Goal: Information Seeking & Learning: Learn about a topic

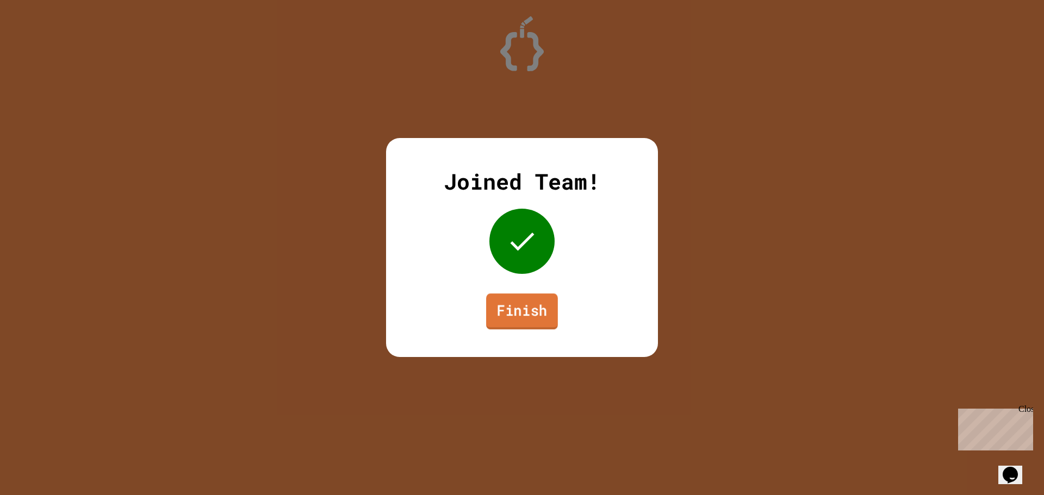
click at [526, 321] on link "Finish" at bounding box center [522, 312] width 72 height 36
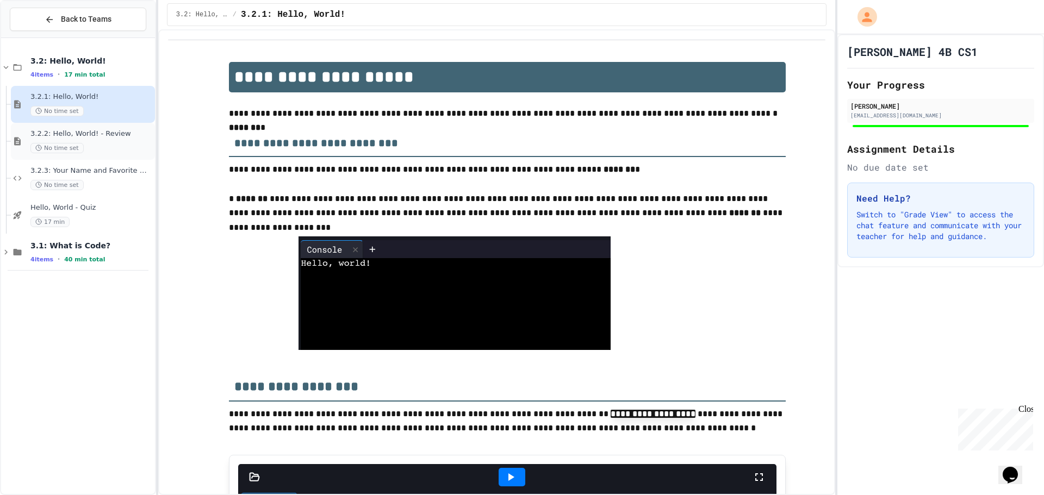
click at [13, 144] on icon at bounding box center [17, 141] width 13 height 10
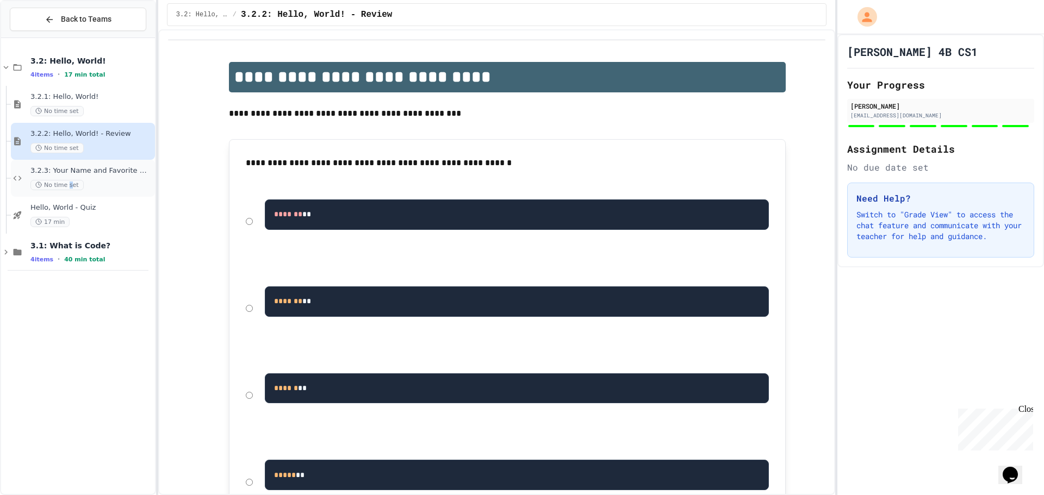
click at [70, 195] on div "3.2.3: Your Name and Favorite Movie No time set" at bounding box center [83, 178] width 144 height 37
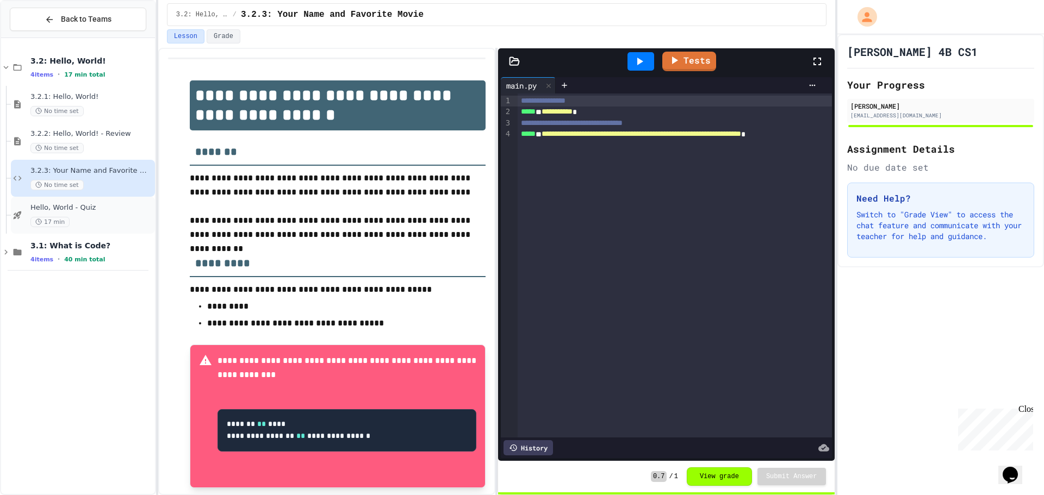
click at [111, 219] on div "17 min" at bounding box center [91, 222] width 122 height 10
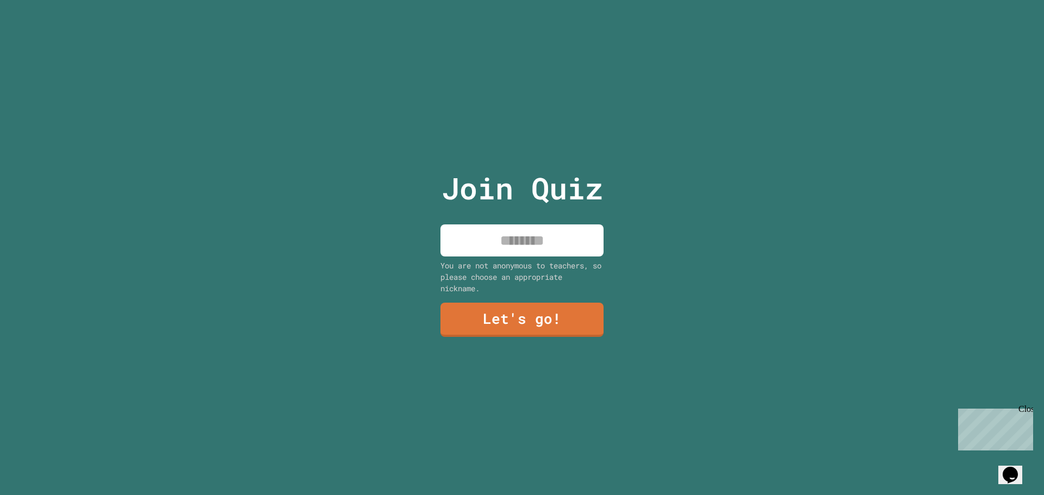
click at [566, 238] on input at bounding box center [521, 241] width 163 height 32
type input "****"
click at [522, 313] on link "Let's go!" at bounding box center [522, 320] width 169 height 36
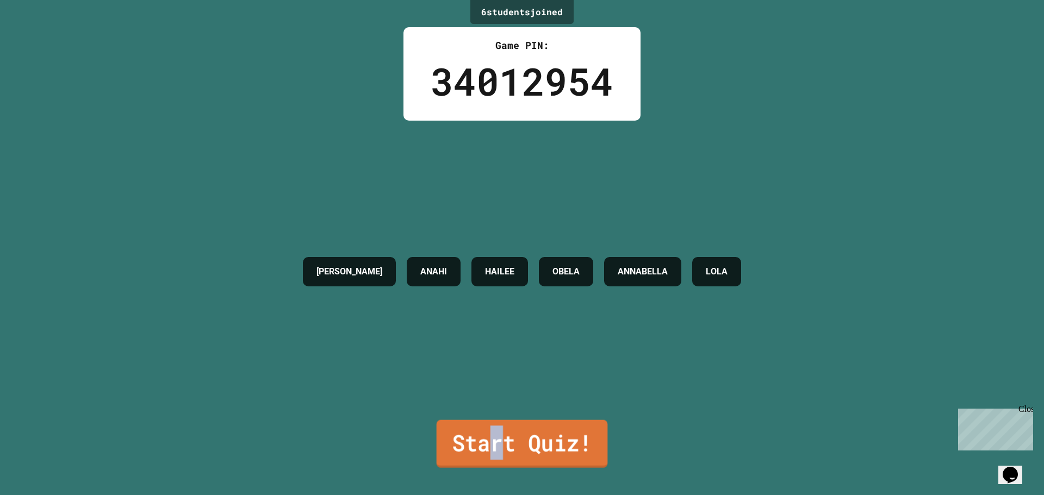
click at [489, 433] on link "Start Quiz!" at bounding box center [522, 444] width 171 height 48
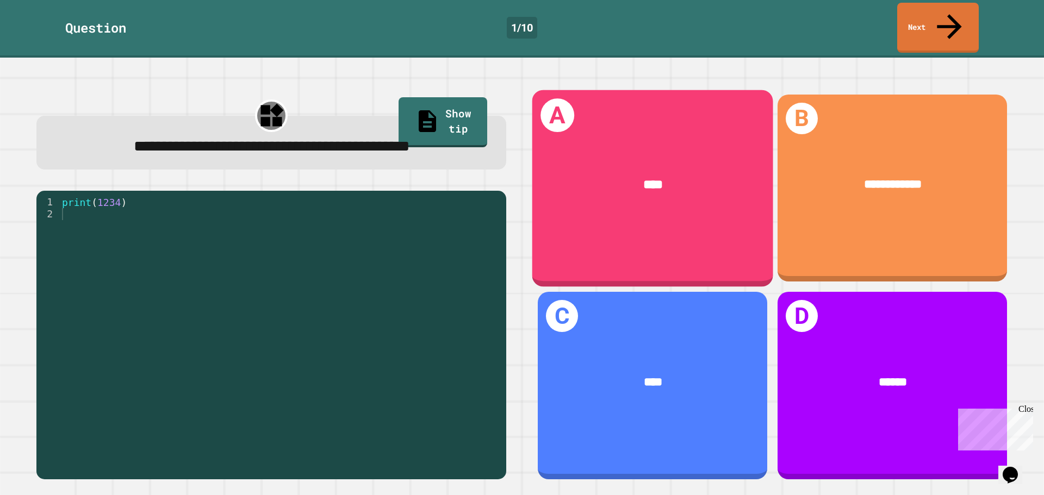
click at [616, 236] on div "A ****" at bounding box center [652, 188] width 241 height 197
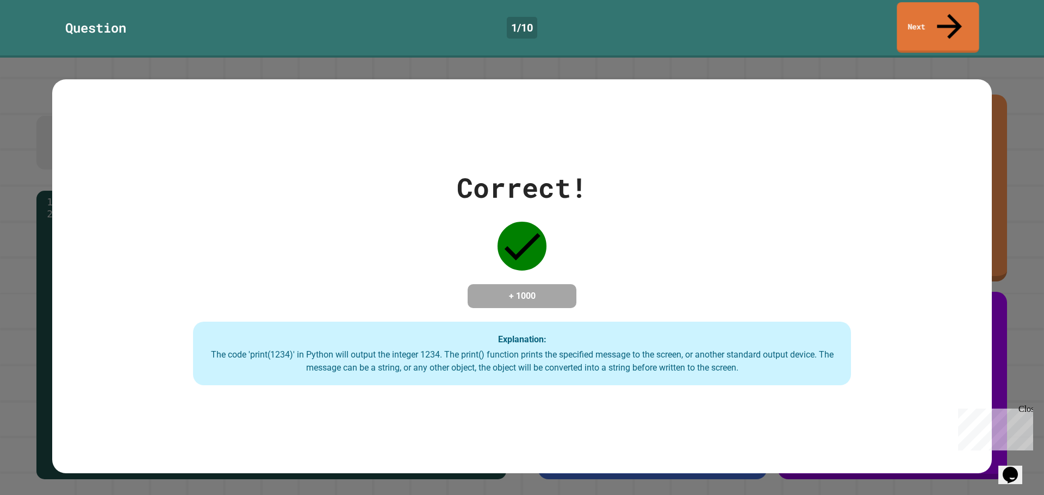
click at [943, 10] on link "Next" at bounding box center [937, 27] width 82 height 51
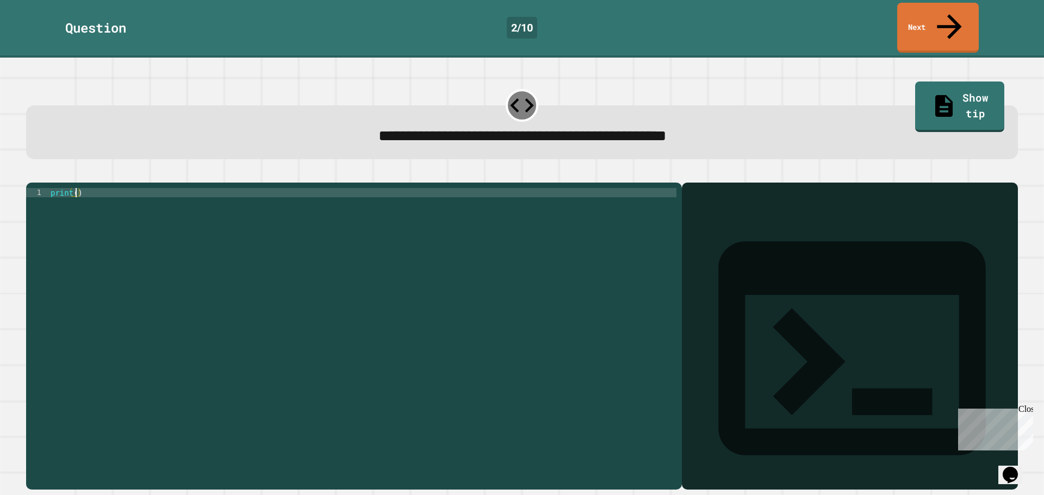
click at [74, 188] on div "print ( )" at bounding box center [362, 336] width 628 height 296
click at [719, 170] on div at bounding box center [522, 176] width 992 height 13
click at [76, 188] on div "print ( )" at bounding box center [362, 336] width 628 height 296
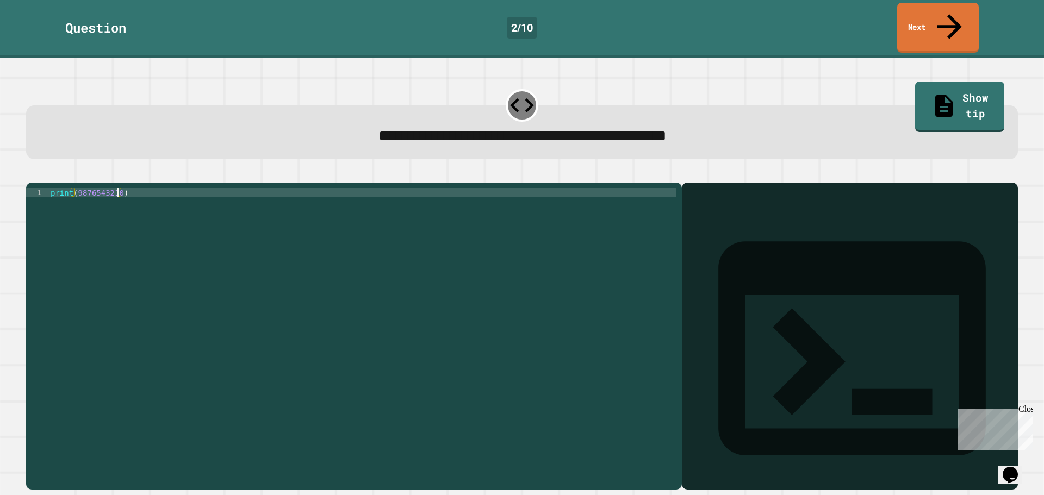
drag, startPoint x: 325, startPoint y: 354, endPoint x: 350, endPoint y: 346, distance: 26.8
click at [350, 346] on div "print ( 9876543210 )" at bounding box center [362, 336] width 628 height 296
type textarea "**********"
click at [926, 4] on link "Next" at bounding box center [937, 27] width 83 height 53
click at [508, 89] on div at bounding box center [522, 105] width 33 height 33
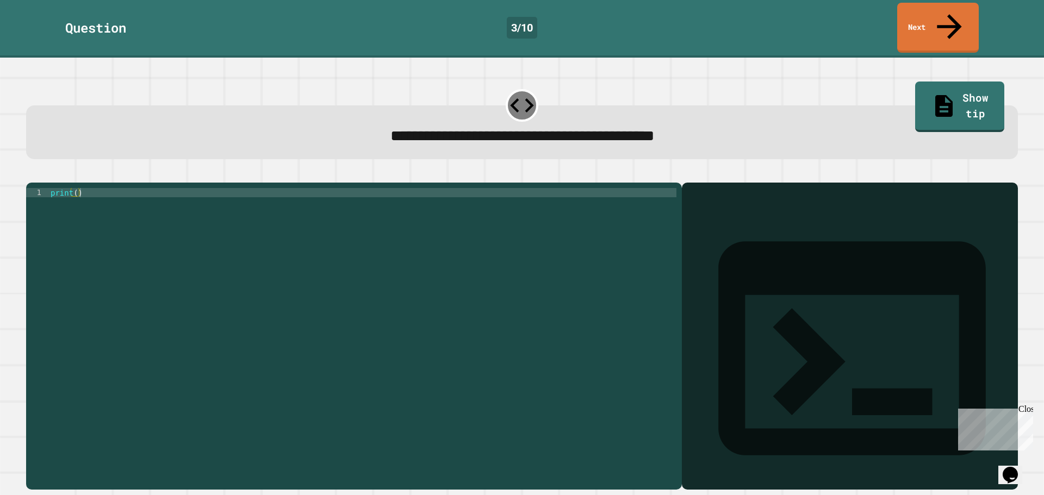
click at [514, 19] on div "3 / 10" at bounding box center [522, 28] width 30 height 22
click at [74, 188] on div "print ( )" at bounding box center [362, 336] width 628 height 296
type textarea "**********"
click at [32, 174] on icon "button" at bounding box center [32, 174] width 0 height 0
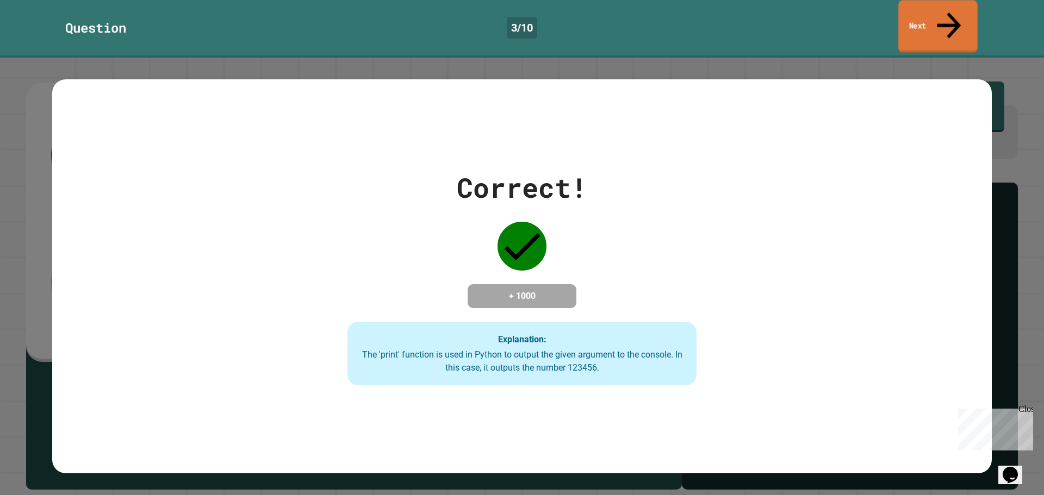
click at [943, 15] on link "Next" at bounding box center [937, 26] width 79 height 53
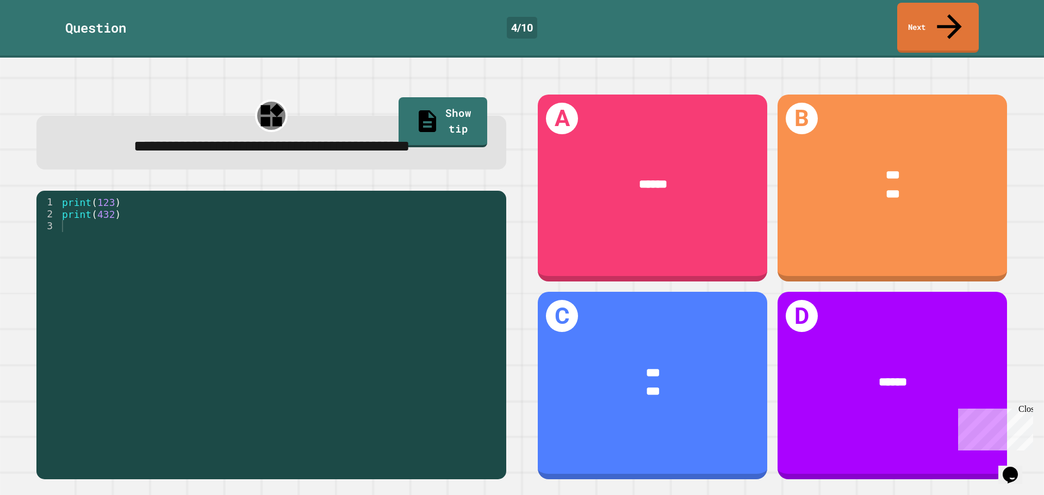
click at [528, 17] on div "4 / 10" at bounding box center [522, 28] width 30 height 22
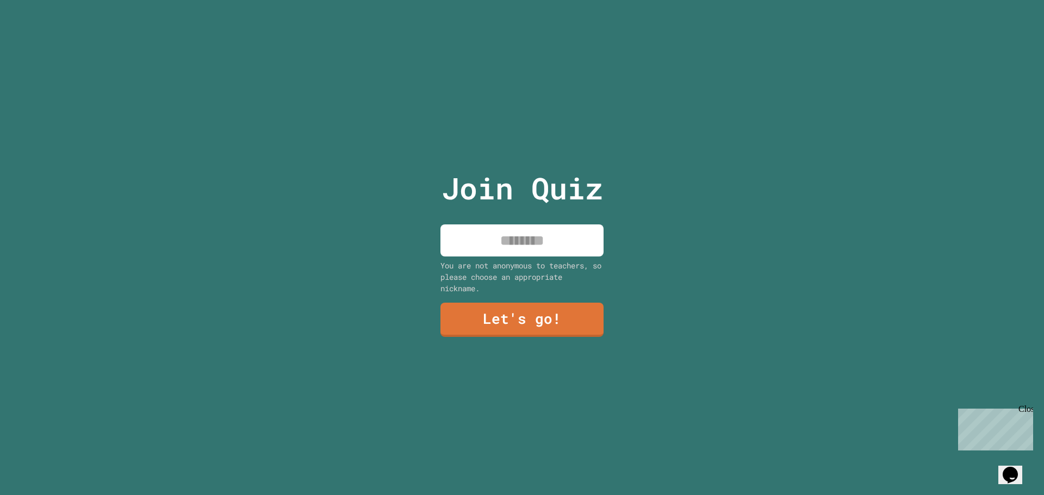
click at [564, 225] on input at bounding box center [521, 241] width 163 height 32
type input "****"
click at [537, 325] on link "Let's go!" at bounding box center [522, 319] width 165 height 36
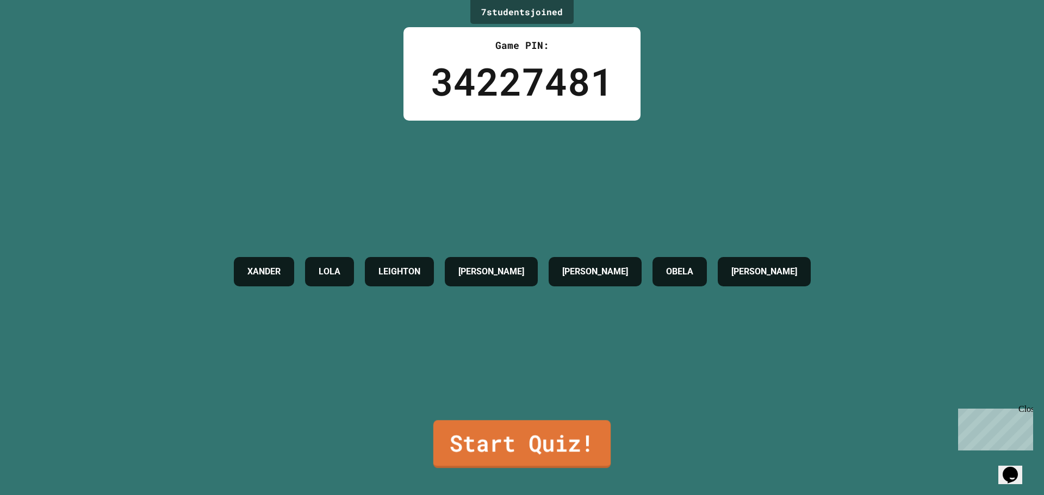
click at [516, 435] on link "Start Quiz!" at bounding box center [521, 444] width 177 height 48
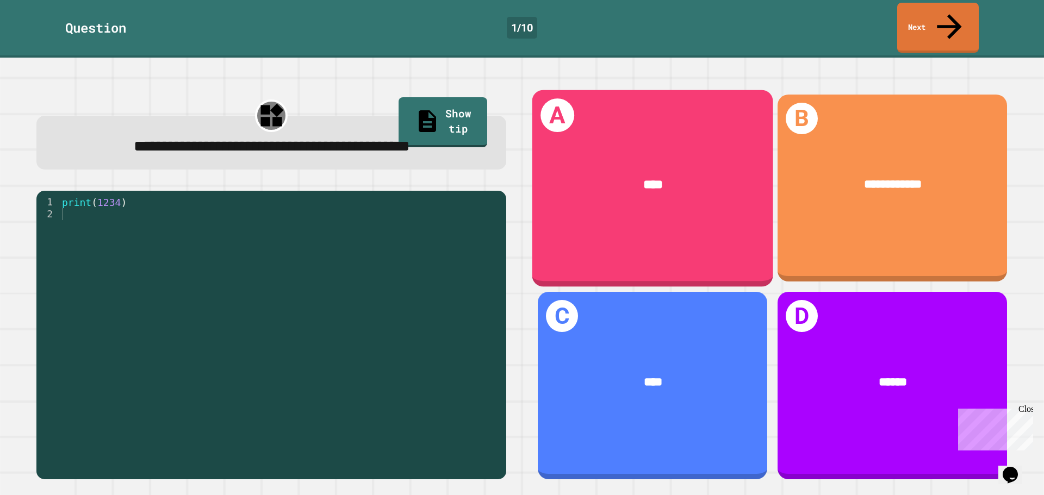
click at [601, 202] on div "A ****" at bounding box center [652, 188] width 241 height 197
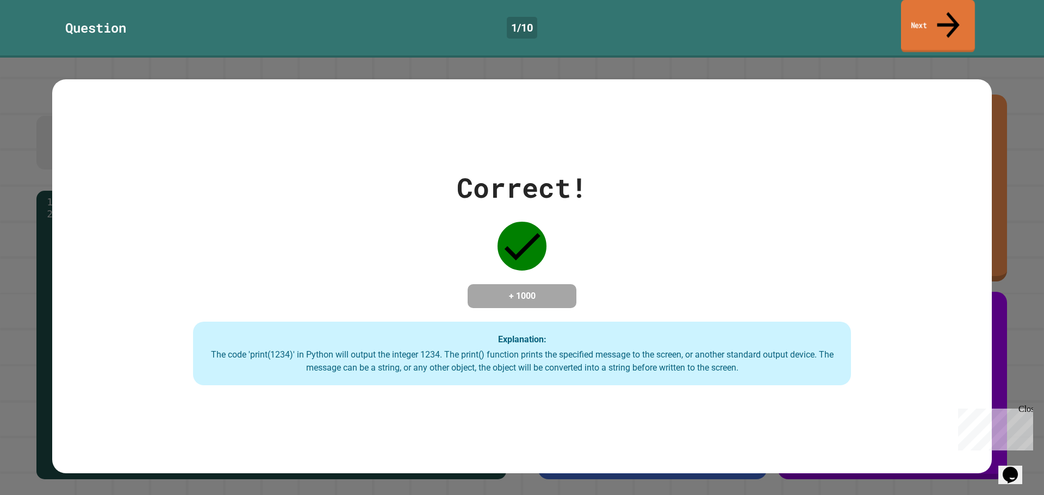
click at [929, 14] on link "Next" at bounding box center [938, 26] width 74 height 53
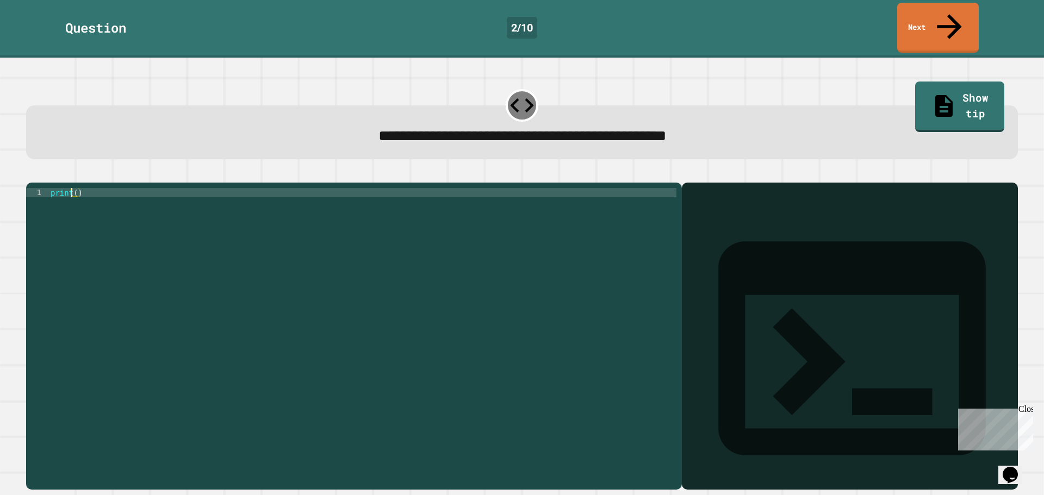
click at [73, 188] on div "print ( )" at bounding box center [362, 336] width 628 height 296
type textarea "**********"
click at [32, 174] on icon "button" at bounding box center [32, 174] width 0 height 0
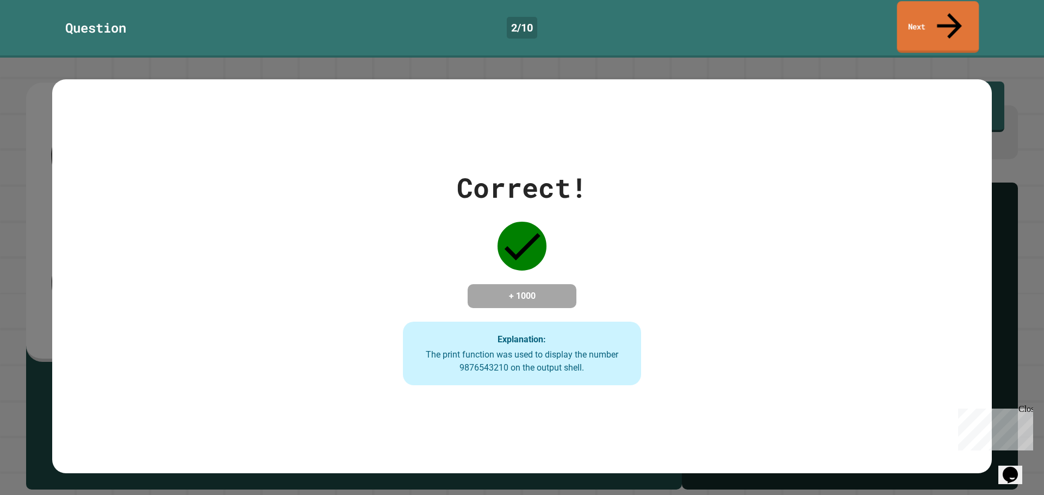
click at [917, 12] on link "Next" at bounding box center [938, 27] width 82 height 52
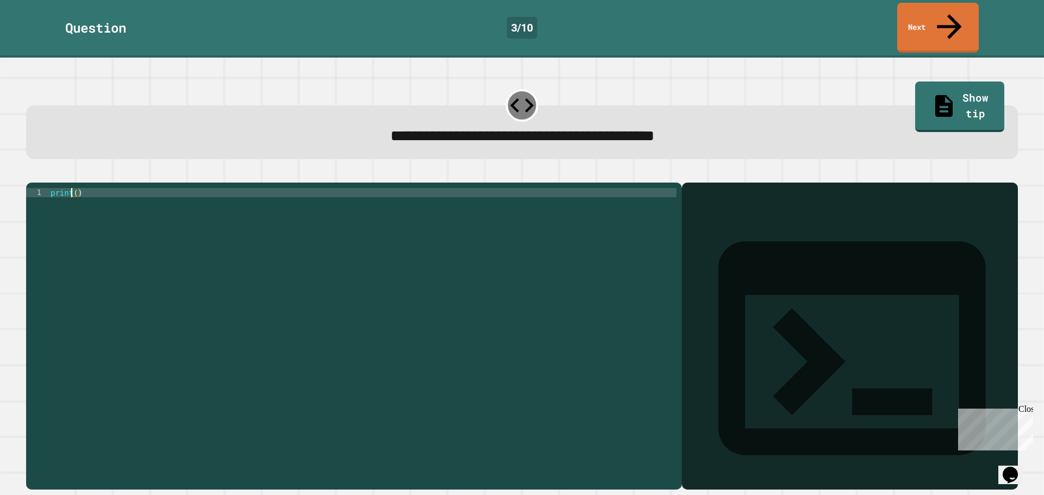
click at [73, 188] on div "print ( )" at bounding box center [362, 336] width 628 height 296
type textarea "**********"
click at [32, 174] on icon "button" at bounding box center [32, 174] width 0 height 0
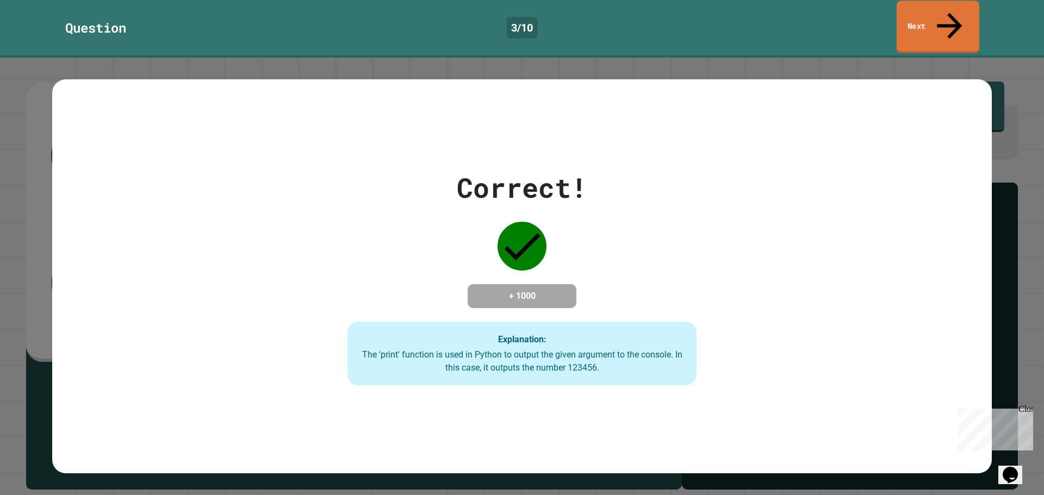
click at [950, 20] on link "Next" at bounding box center [937, 27] width 83 height 53
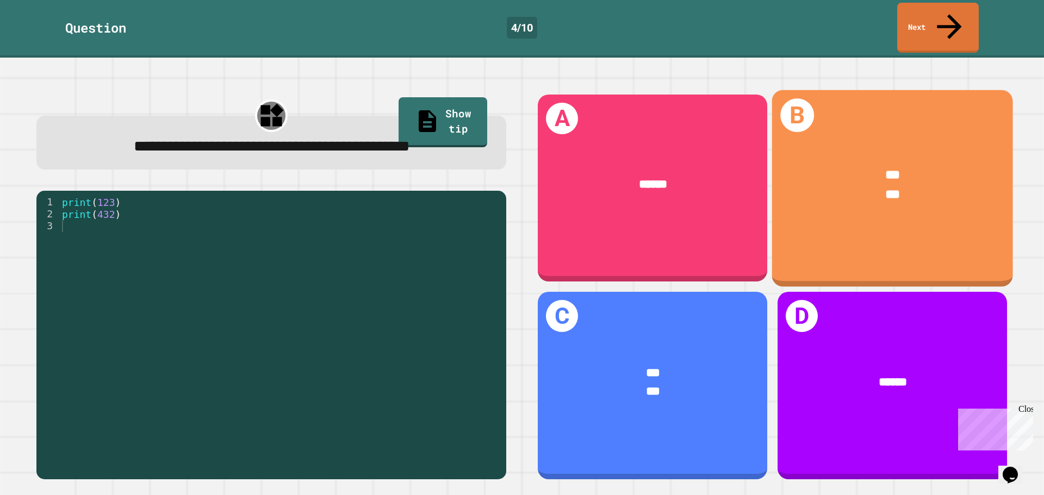
click at [851, 224] on div "B *** ***" at bounding box center [892, 188] width 241 height 197
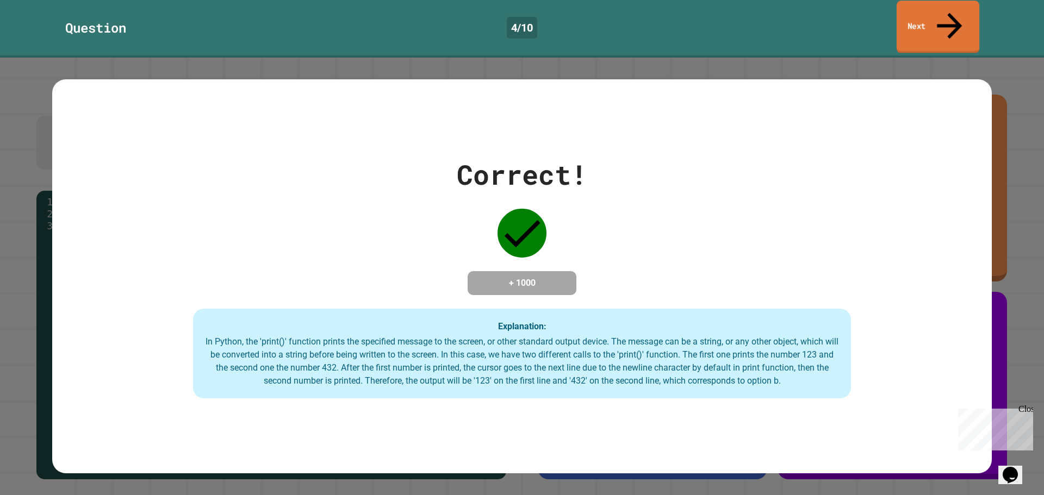
click at [908, 8] on link "Next" at bounding box center [937, 27] width 83 height 53
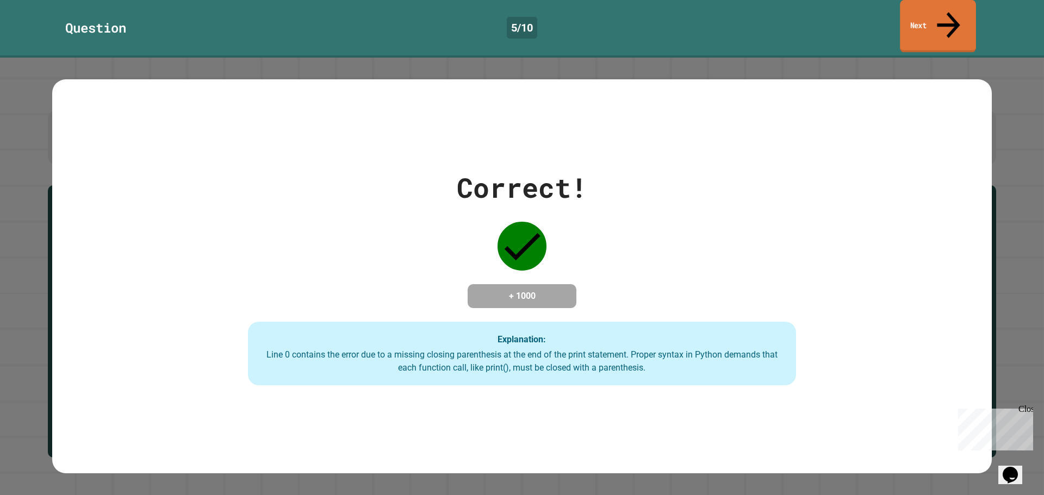
click at [934, 12] on link "Next" at bounding box center [938, 26] width 76 height 53
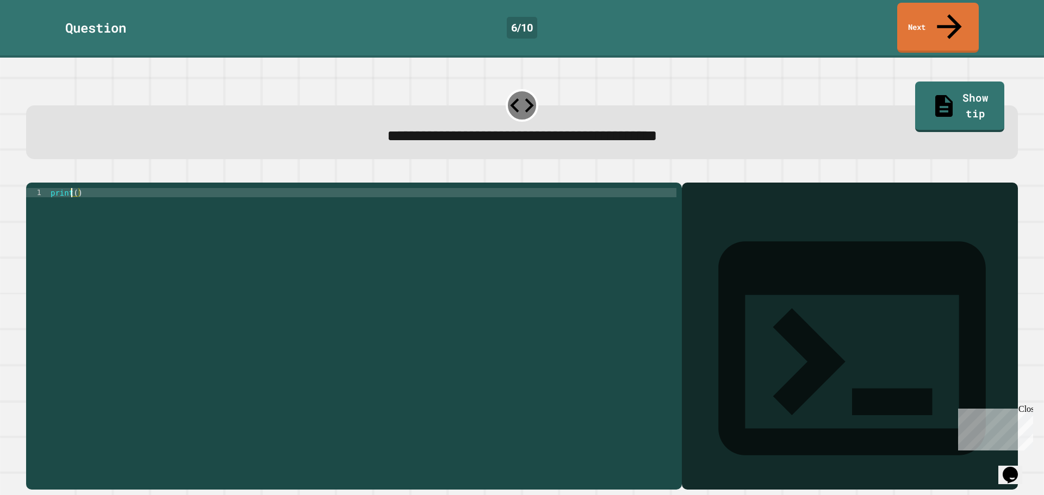
click at [73, 188] on div "print ( )" at bounding box center [362, 336] width 628 height 296
type textarea "**********"
click at [32, 174] on icon "button" at bounding box center [32, 174] width 0 height 0
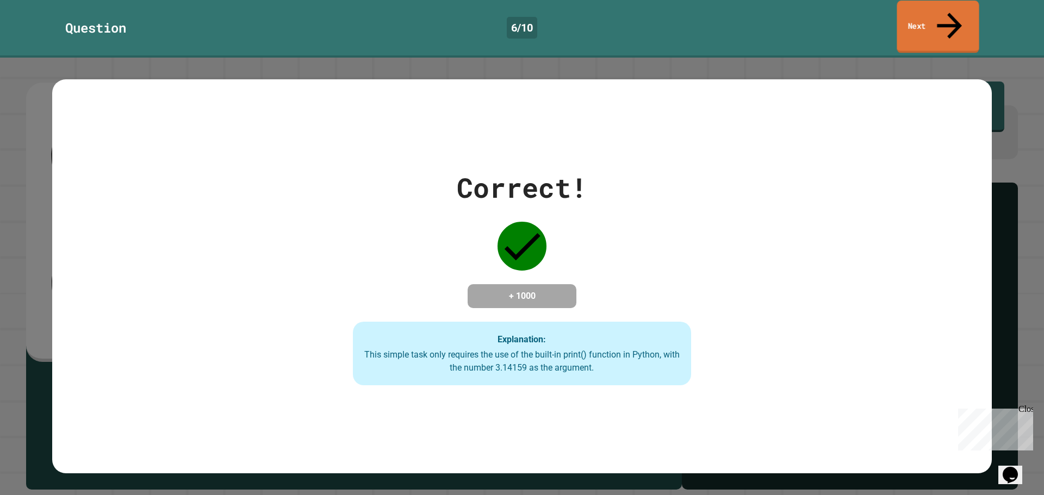
click at [921, 10] on link "Next" at bounding box center [937, 27] width 82 height 53
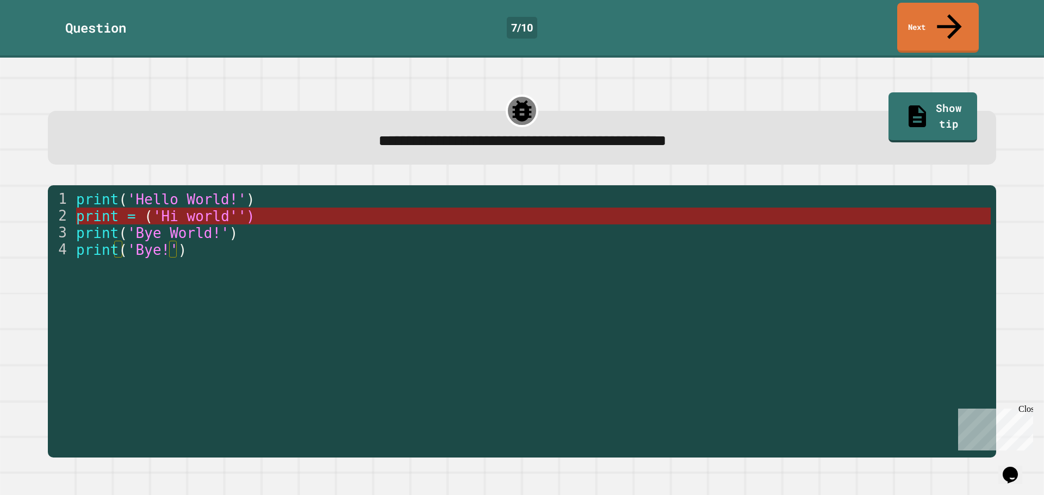
click at [223, 208] on span "'Hi world'')" at bounding box center [203, 216] width 102 height 16
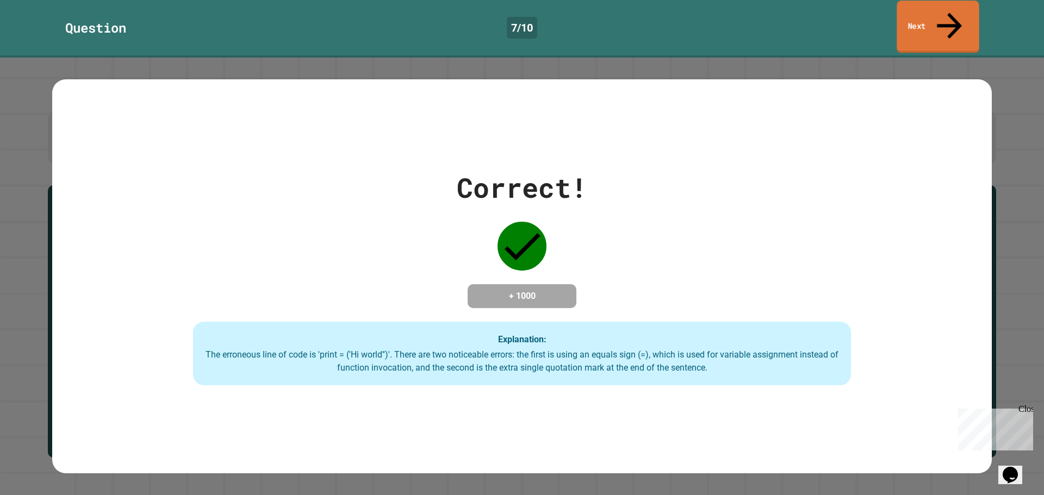
click at [926, 14] on link "Next" at bounding box center [937, 27] width 82 height 53
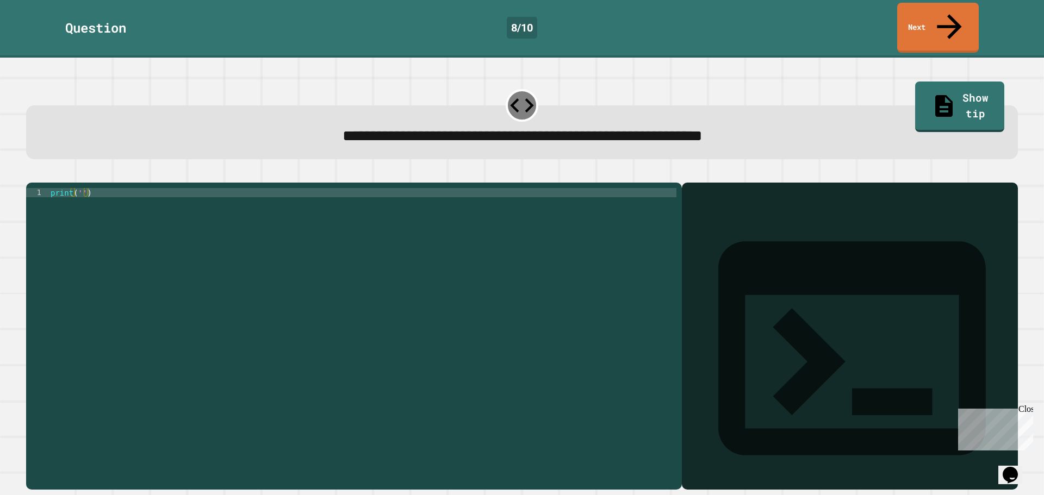
click at [80, 188] on div "print ( '' )" at bounding box center [362, 336] width 628 height 296
drag, startPoint x: 267, startPoint y: 298, endPoint x: 99, endPoint y: 231, distance: 180.8
click at [259, 298] on div "print ( 'It' s a beautiful day )" at bounding box center [362, 336] width 628 height 296
click at [32, 174] on icon "button" at bounding box center [32, 174] width 0 height 0
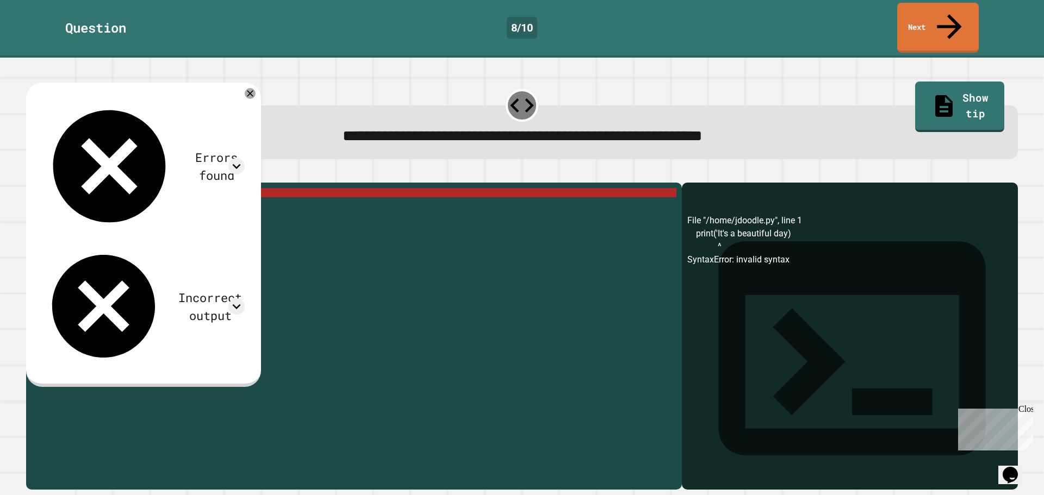
click at [179, 188] on div "print ( 'It' s a beautiful day )" at bounding box center [362, 336] width 628 height 296
drag, startPoint x: 178, startPoint y: 181, endPoint x: 103, endPoint y: 185, distance: 75.1
click at [103, 188] on div "print ( 'It' s a beautiful day )" at bounding box center [362, 336] width 628 height 296
click at [188, 216] on div "print ( 'It' s a beautiful day )" at bounding box center [362, 326] width 628 height 277
click at [164, 188] on div "print ( 'It' s a beautiful day )" at bounding box center [362, 336] width 628 height 296
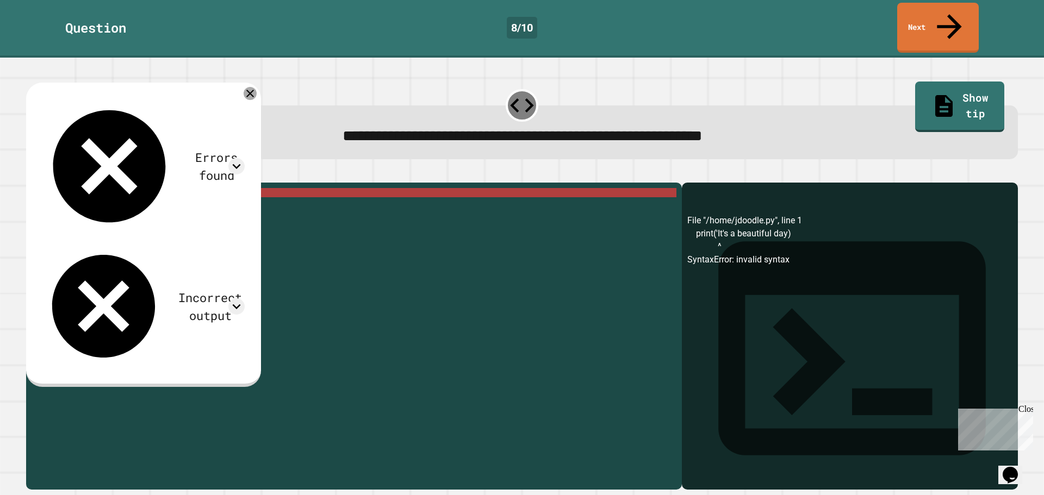
click at [257, 87] on icon at bounding box center [250, 93] width 13 height 13
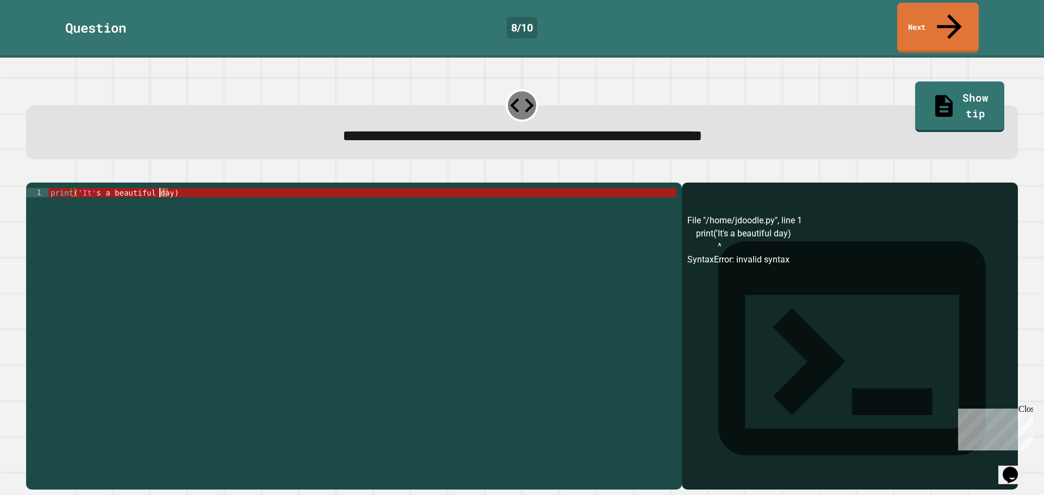
drag, startPoint x: 166, startPoint y: 182, endPoint x: 155, endPoint y: 182, distance: 10.3
click at [158, 188] on div "print ( 'It' s a beautiful day )" at bounding box center [362, 336] width 628 height 296
click at [163, 188] on div "print ( 'It' s a beautiful day )" at bounding box center [362, 326] width 628 height 277
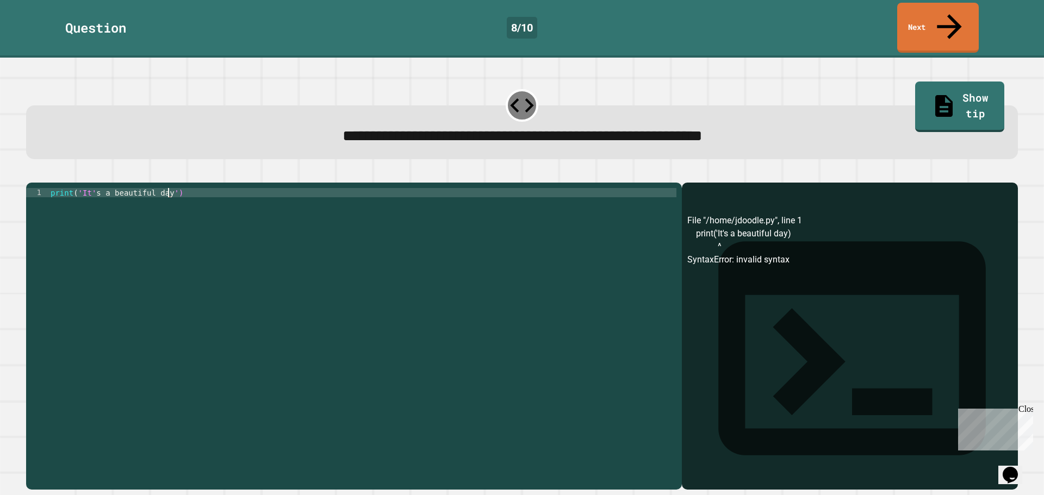
click at [158, 210] on div "print ( 'It' s a beautiful day ')" at bounding box center [362, 336] width 628 height 296
click at [32, 174] on button "button" at bounding box center [32, 174] width 0 height 0
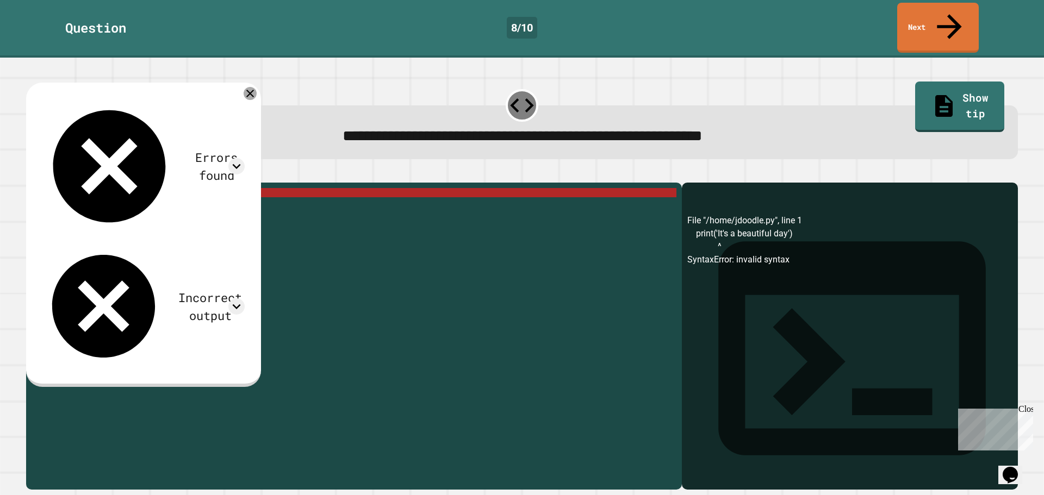
click at [257, 87] on icon at bounding box center [250, 93] width 13 height 13
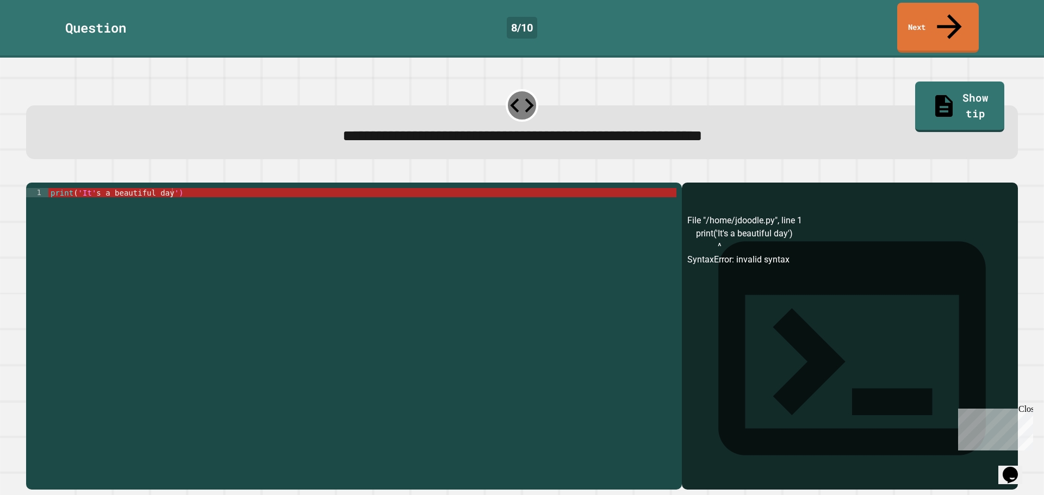
click at [164, 188] on div "print ( 'It' s a beautiful day ')" at bounding box center [362, 336] width 628 height 296
drag, startPoint x: 167, startPoint y: 184, endPoint x: 107, endPoint y: 192, distance: 60.8
click at [108, 192] on div "print ( 'It' s a beautiful day ')" at bounding box center [362, 336] width 628 height 296
click at [107, 188] on div "print ( 'It' s a beautiful day ')" at bounding box center [362, 336] width 628 height 296
click at [158, 188] on div "print ( 'It' s a beautiful day ')" at bounding box center [362, 336] width 628 height 296
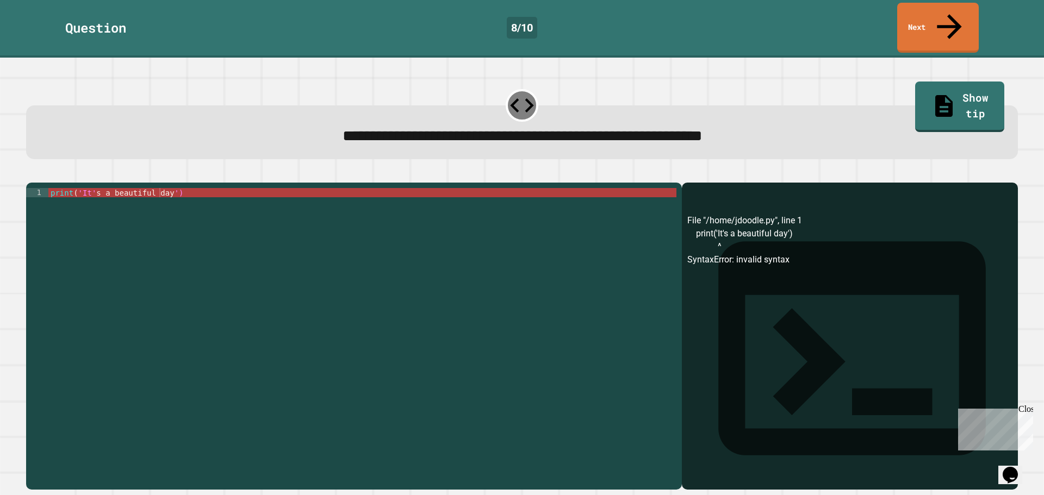
click at [53, 174] on icon "button" at bounding box center [53, 174] width 0 height 0
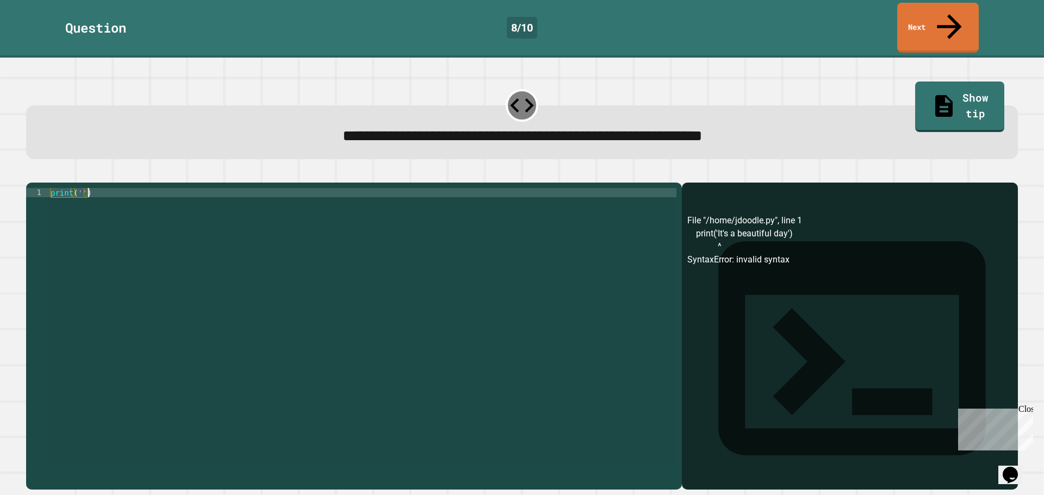
scroll to position [0, 2]
click at [78, 188] on div "print ( '' )" at bounding box center [362, 326] width 628 height 277
click at [78, 188] on div "print ( '' )" at bounding box center [362, 336] width 628 height 296
click at [88, 239] on div "print ( 'It is a beautiful day' )" at bounding box center [362, 336] width 628 height 296
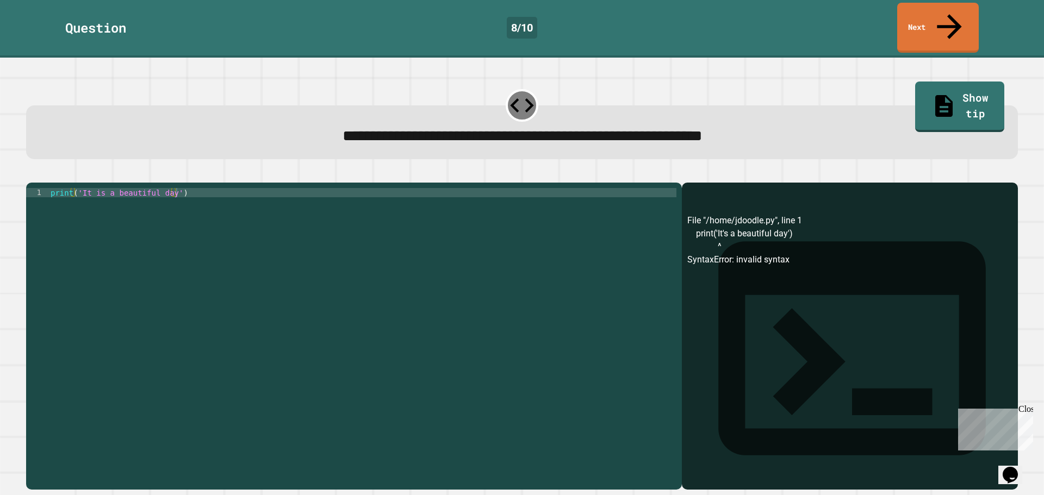
drag, startPoint x: 43, startPoint y: 148, endPoint x: 41, endPoint y: 160, distance: 12.1
click at [41, 170] on div at bounding box center [522, 176] width 992 height 13
click at [41, 177] on icon "button" at bounding box center [39, 181] width 6 height 8
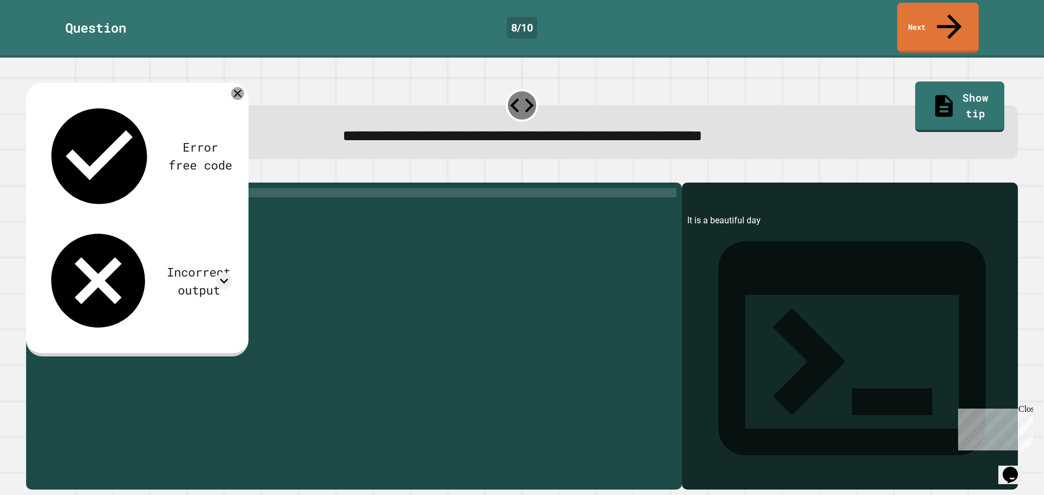
click at [239, 87] on icon at bounding box center [237, 93] width 13 height 13
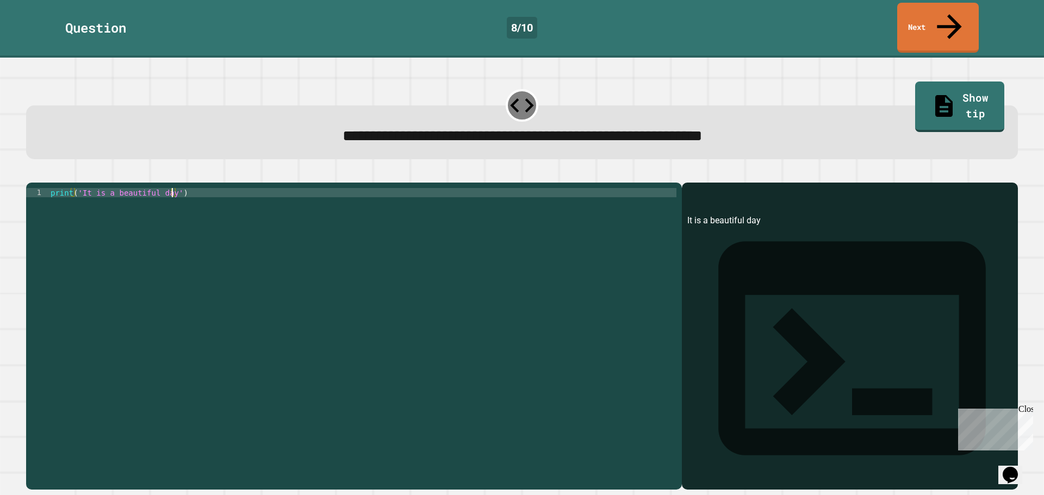
click at [171, 188] on div "print ( 'It is a beautiful day' )" at bounding box center [362, 336] width 628 height 296
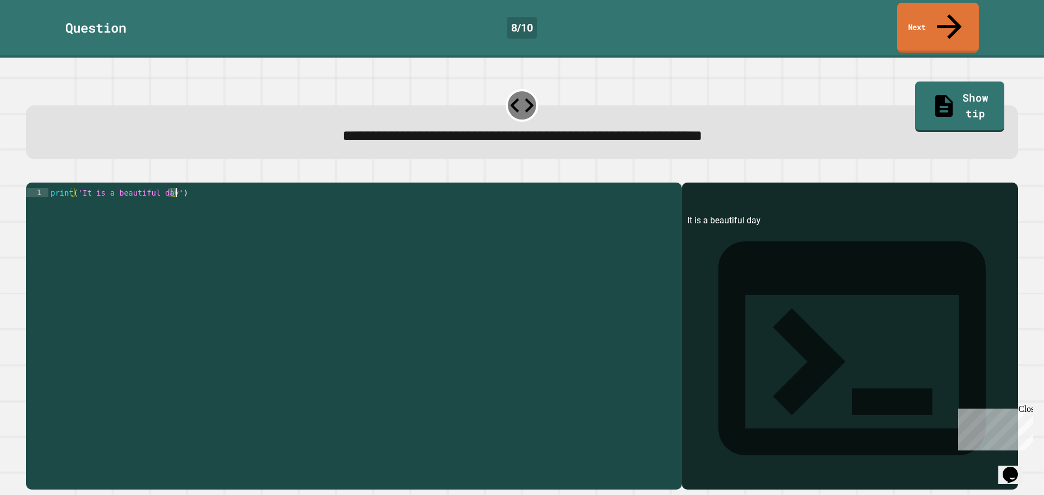
drag, startPoint x: 168, startPoint y: 184, endPoint x: 96, endPoint y: 188, distance: 72.4
click at [98, 191] on div "print ( 'It is a beautiful day' )" at bounding box center [362, 336] width 628 height 296
drag, startPoint x: 96, startPoint y: 188, endPoint x: 108, endPoint y: 183, distance: 13.6
click at [96, 188] on div "print ( 'It is a beautiful day' )" at bounding box center [362, 326] width 628 height 277
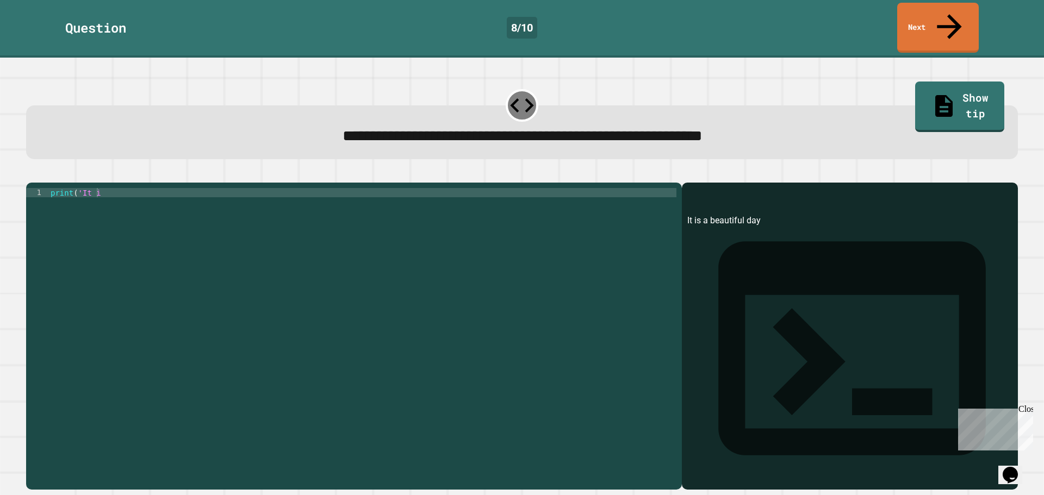
click at [53, 174] on icon "button" at bounding box center [53, 174] width 0 height 0
click at [80, 188] on div "print ( '' )" at bounding box center [362, 326] width 628 height 277
click at [133, 263] on div "print ( "It's a beautiful day" )" at bounding box center [362, 336] width 628 height 296
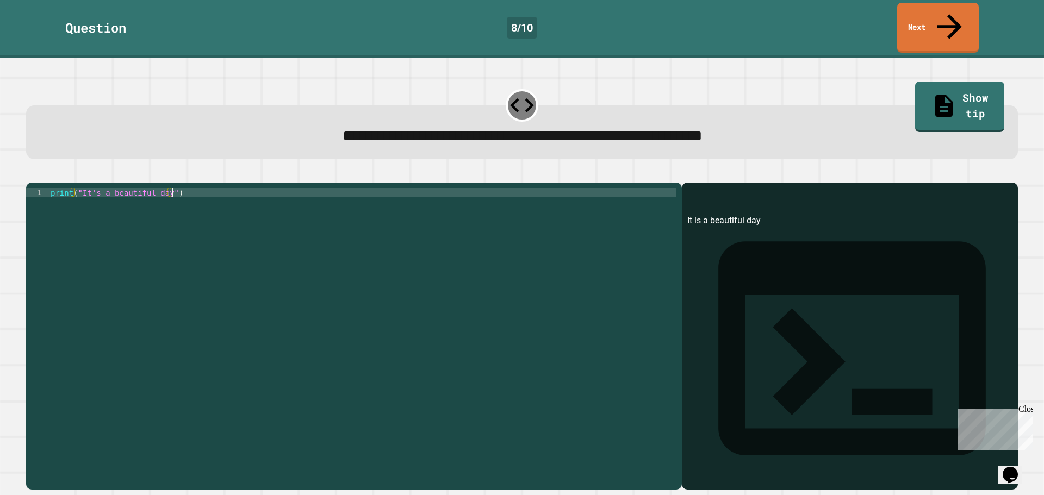
type textarea "**********"
click at [32, 174] on icon "button" at bounding box center [32, 174] width 0 height 0
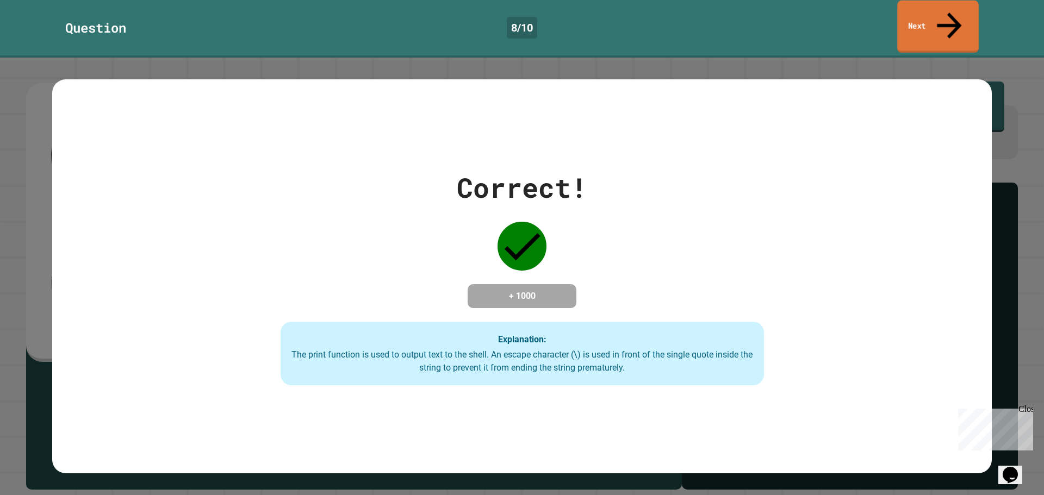
click at [935, 12] on link "Next" at bounding box center [937, 27] width 81 height 53
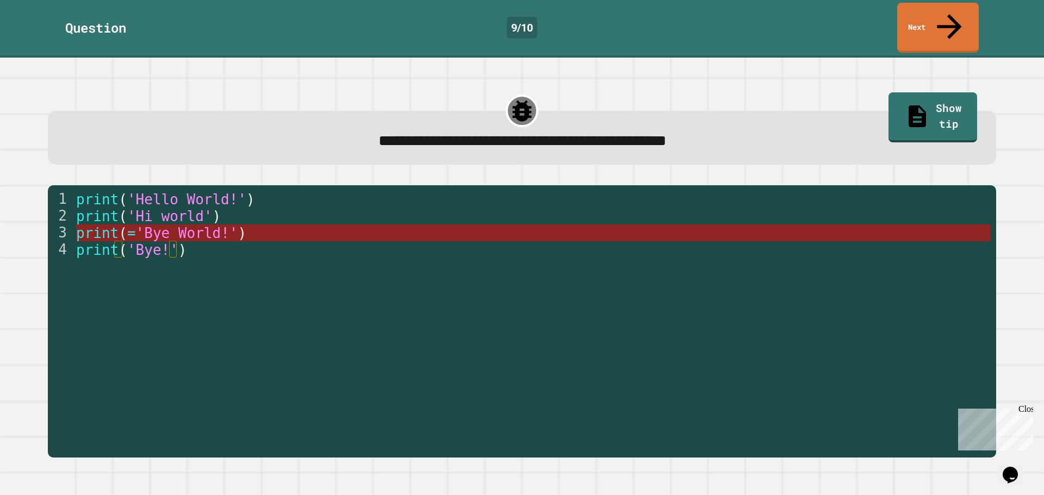
click at [139, 225] on span "'Bye World!'" at bounding box center [186, 233] width 102 height 16
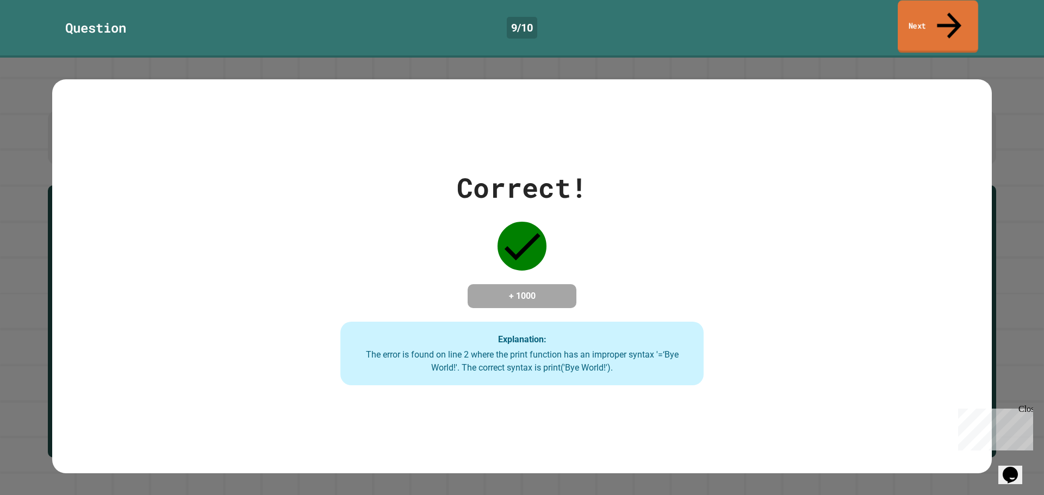
click at [943, 5] on link "Next" at bounding box center [938, 27] width 80 height 53
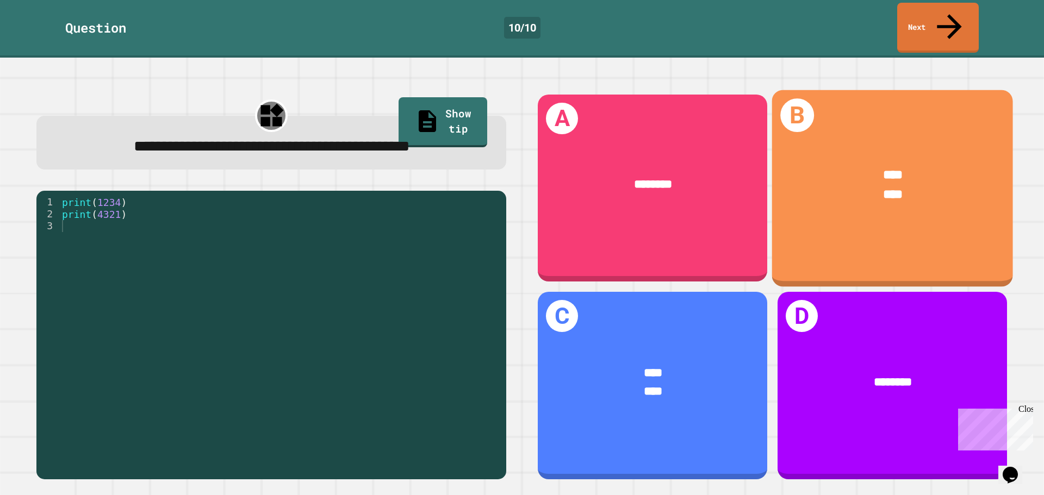
click at [852, 192] on div "**** ****" at bounding box center [892, 184] width 241 height 89
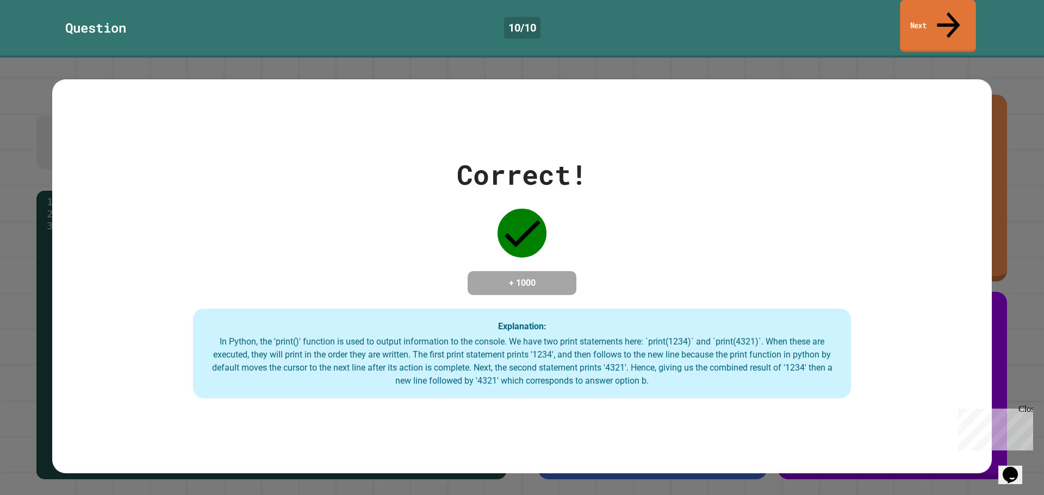
click at [921, 15] on link "Next" at bounding box center [938, 26] width 76 height 53
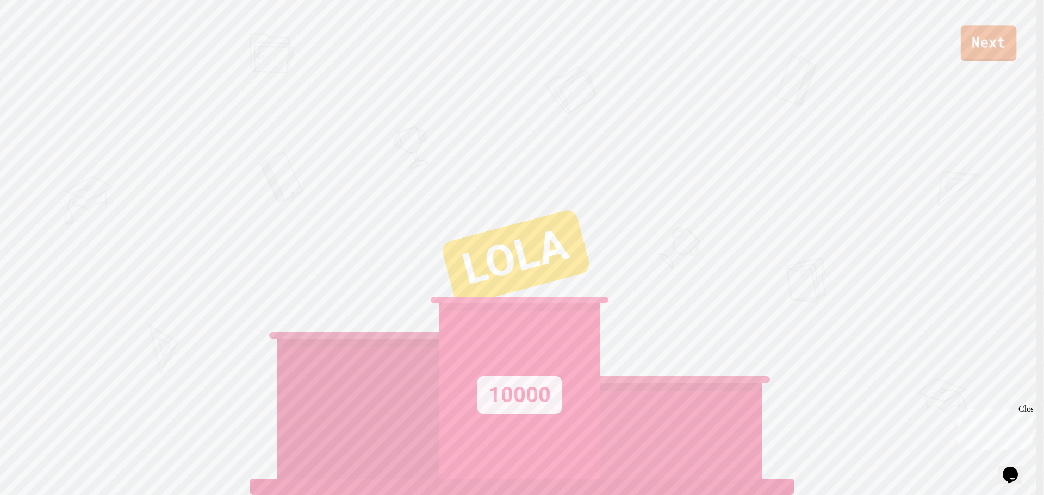
click at [982, 41] on link "Next" at bounding box center [988, 43] width 55 height 36
